Goal: Browse casually

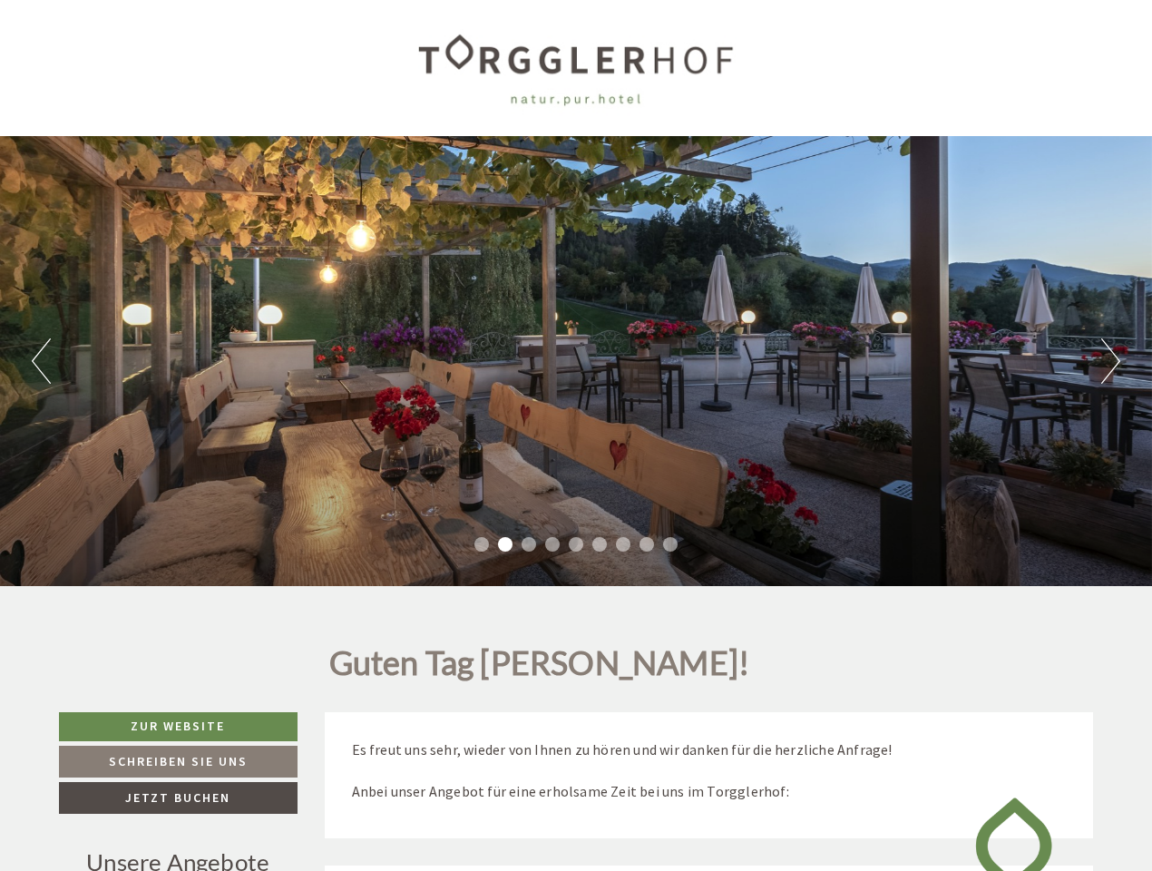
scroll to position [258, 0]
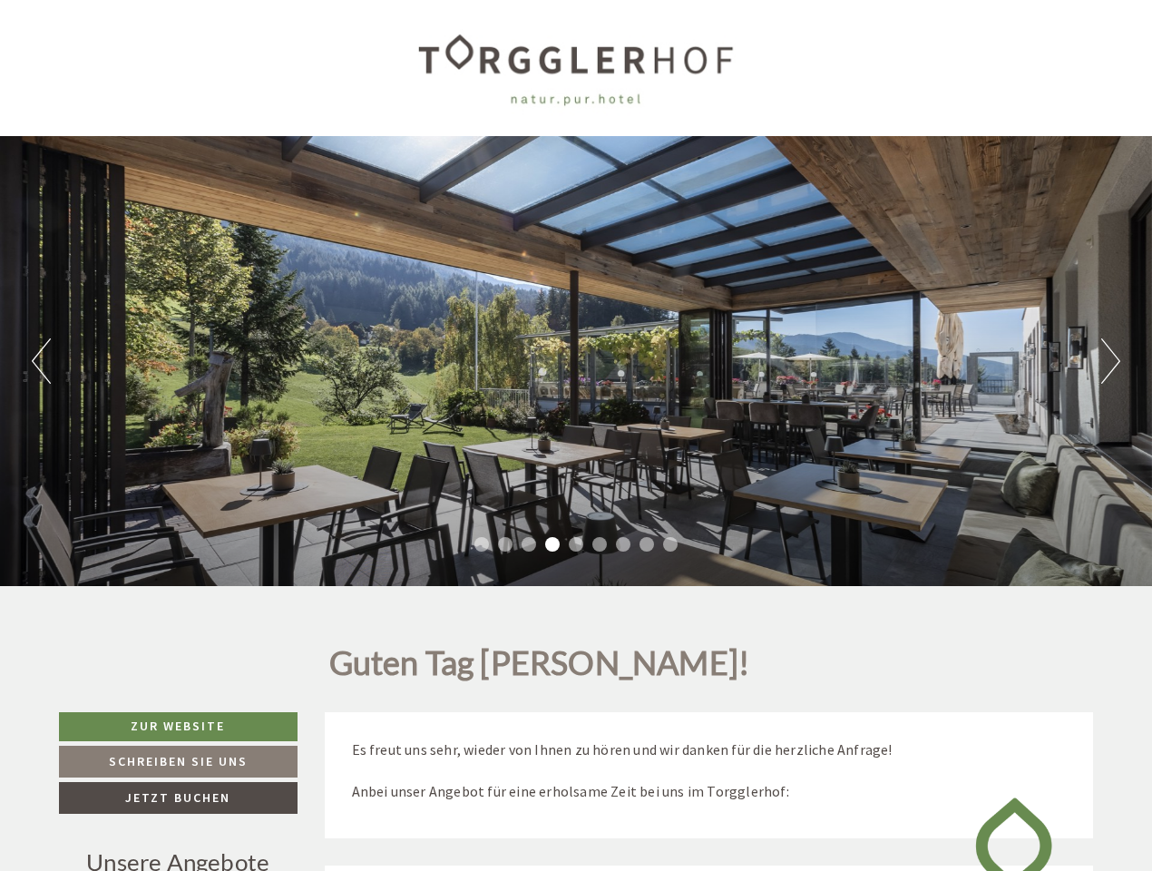
click at [576, 435] on div "Previous Next 1 2 3 4 5 6 7 8 9" at bounding box center [576, 361] width 1152 height 450
click at [41, 361] on button "Previous" at bounding box center [41, 360] width 19 height 45
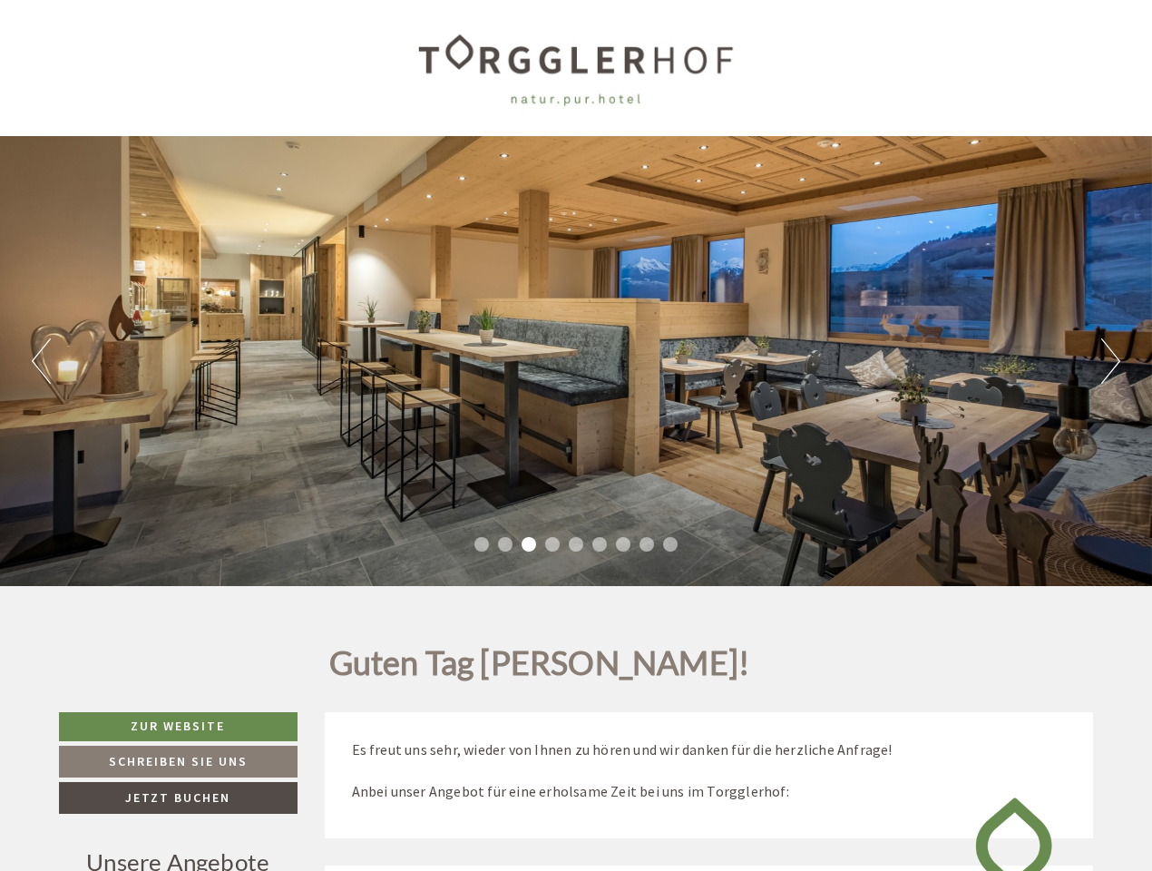
click at [576, 361] on div "Previous Next 1 2 3 4 5 6 7 8 9" at bounding box center [576, 361] width 1152 height 450
click at [1110, 361] on button "Next" at bounding box center [1110, 360] width 19 height 45
click at [482, 544] on li "1" at bounding box center [481, 544] width 15 height 15
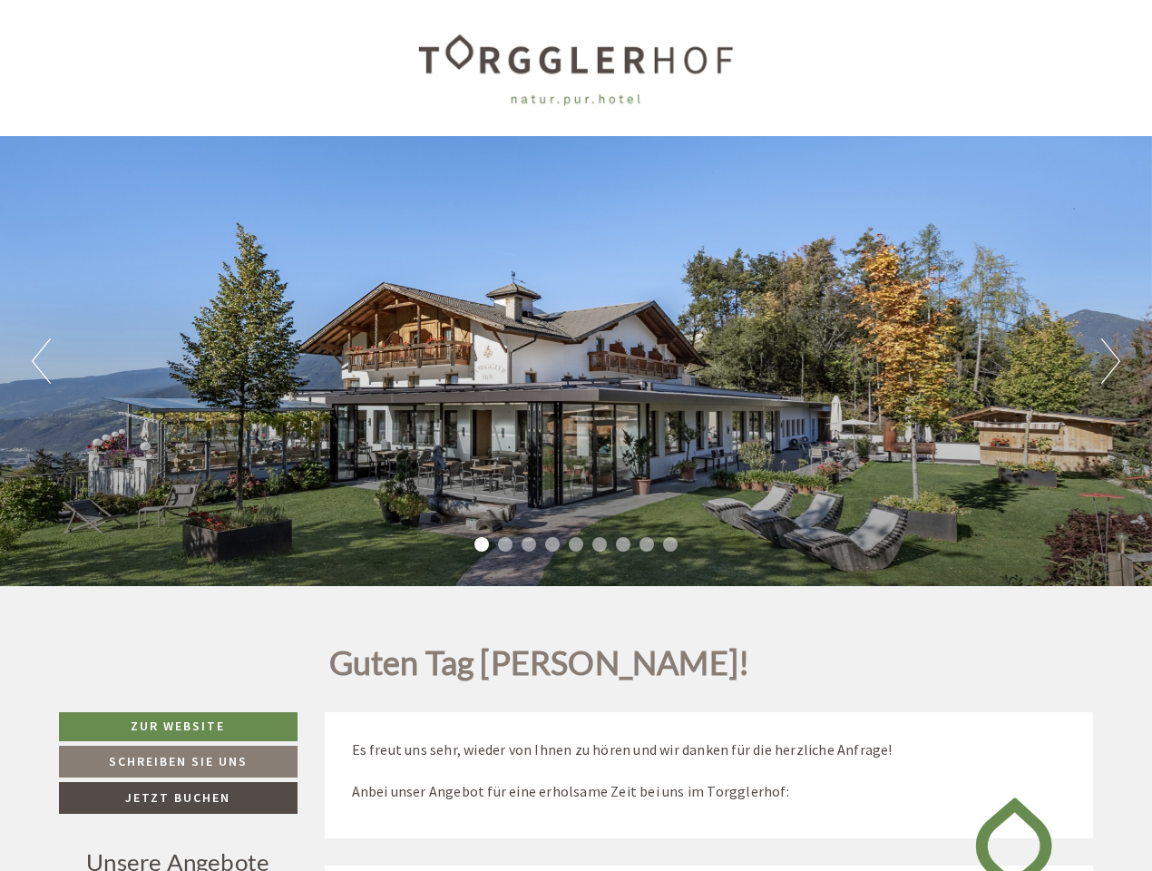
click at [505, 544] on li "2" at bounding box center [505, 544] width 15 height 15
click at [529, 544] on li "3" at bounding box center [529, 544] width 15 height 15
click at [552, 544] on li "4" at bounding box center [552, 544] width 15 height 15
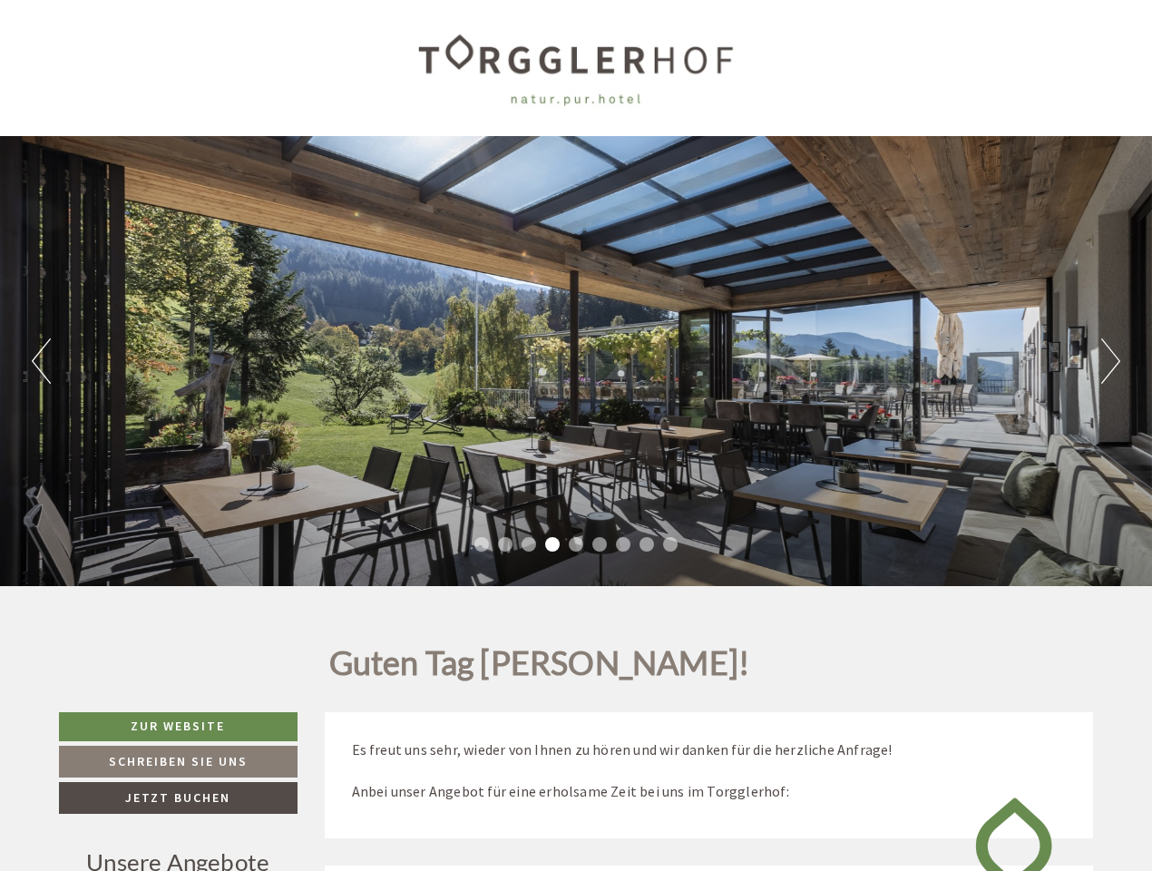
click at [576, 544] on li "5" at bounding box center [576, 544] width 15 height 15
click at [600, 544] on li "6" at bounding box center [599, 544] width 15 height 15
